Goal: Entertainment & Leisure: Consume media (video, audio)

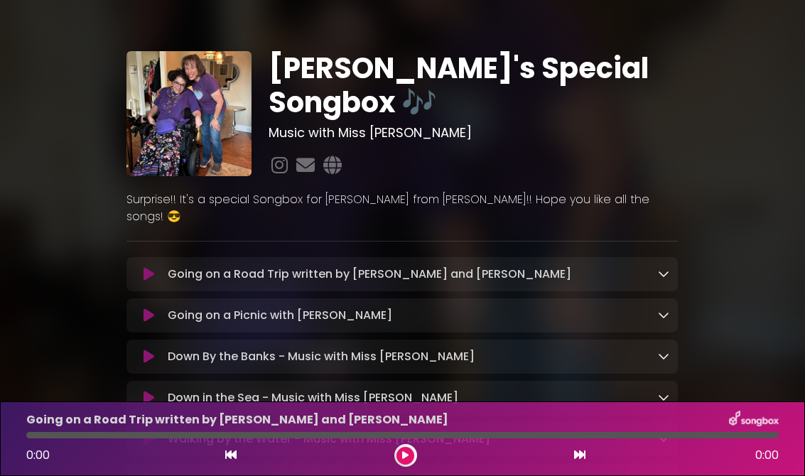
click at [151, 267] on icon at bounding box center [149, 274] width 11 height 14
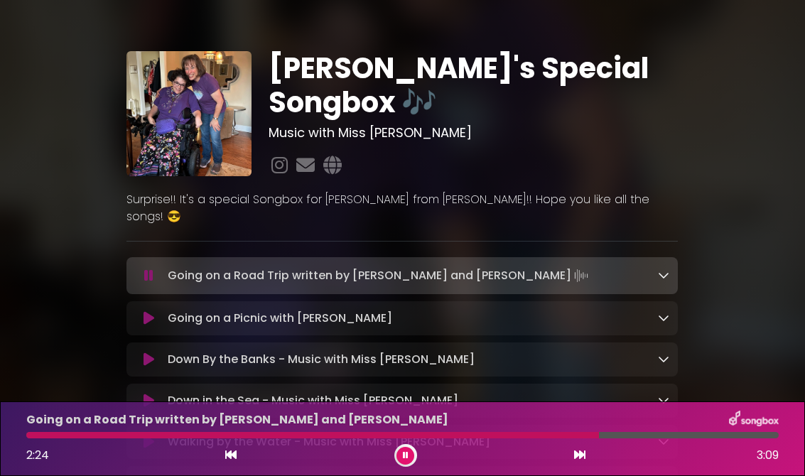
click at [146, 311] on icon at bounding box center [149, 318] width 11 height 14
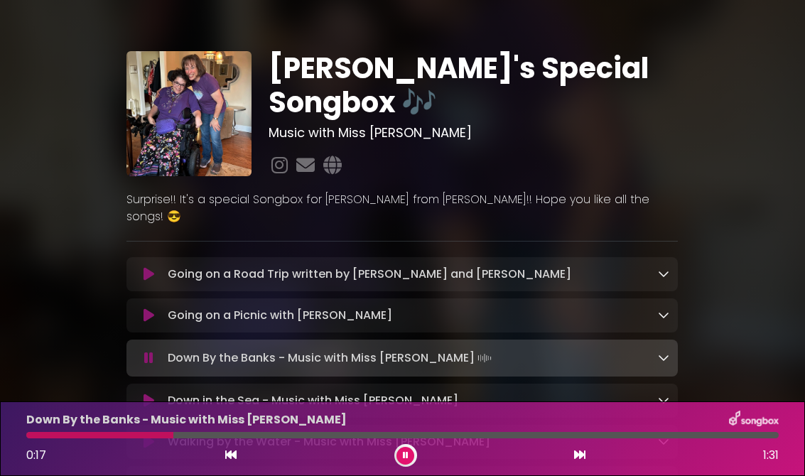
click at [144, 267] on icon at bounding box center [149, 274] width 11 height 14
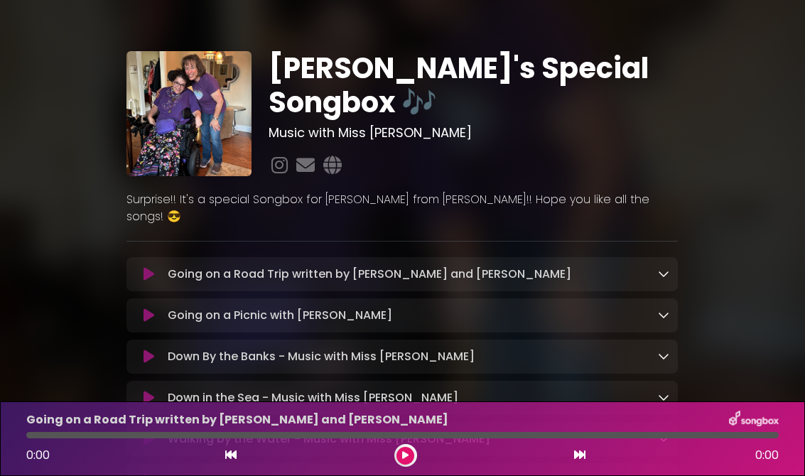
click at [138, 267] on button at bounding box center [148, 274] width 27 height 14
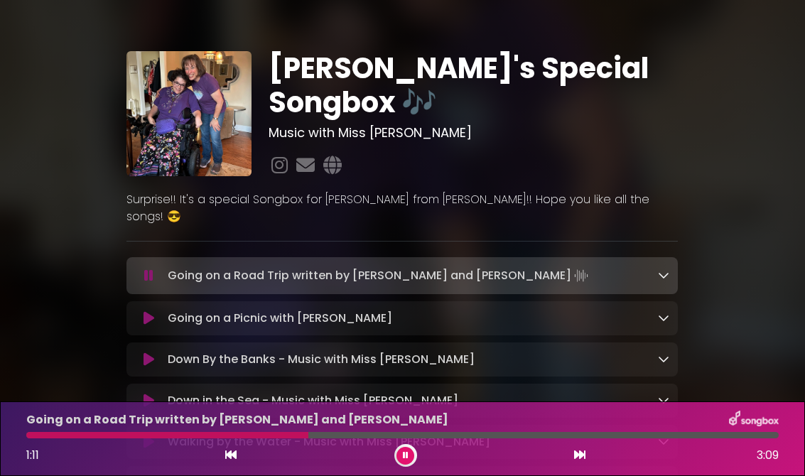
click at [23, 168] on div "Sophia's Special Songbox 🎶 Music with Miss Jen" at bounding box center [402, 394] width 805 height 755
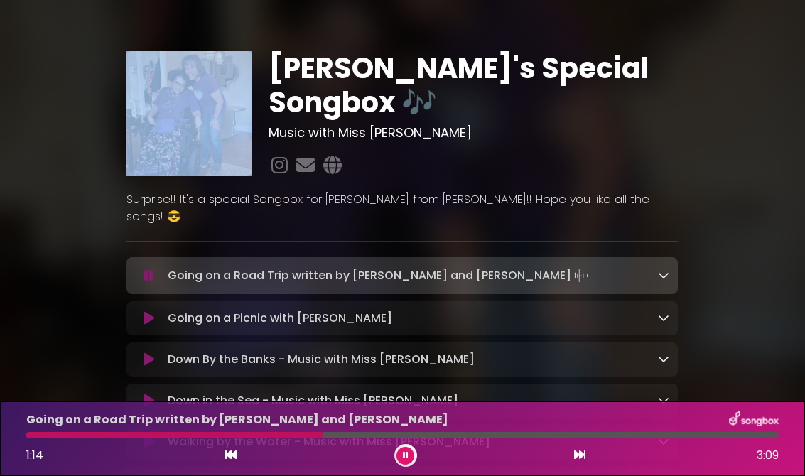
click at [22, 165] on div "Sophia's Special Songbox 🎶 Music with Miss Jen" at bounding box center [402, 394] width 805 height 755
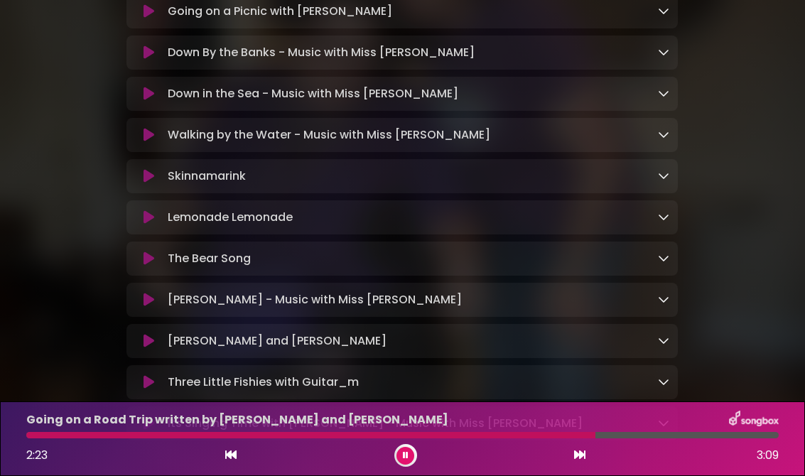
scroll to position [310, 0]
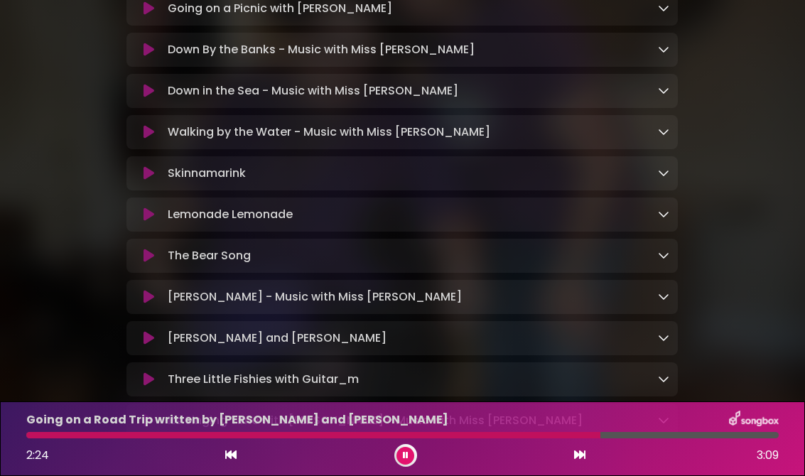
click at [154, 290] on icon at bounding box center [149, 297] width 11 height 14
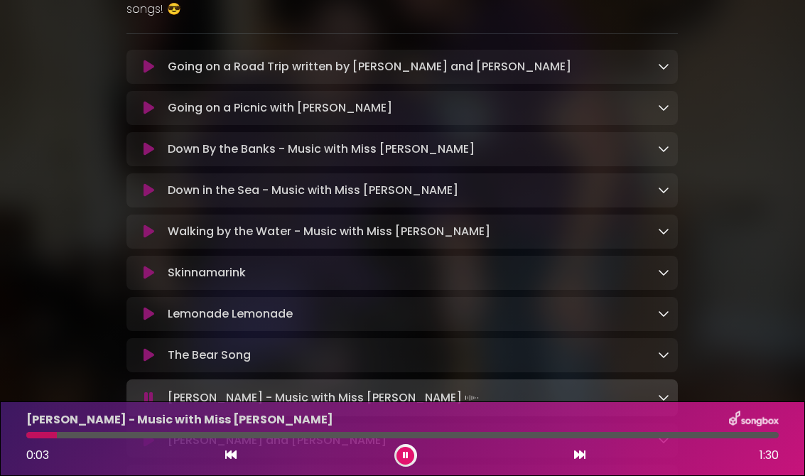
scroll to position [206, 0]
